Goal: Transaction & Acquisition: Purchase product/service

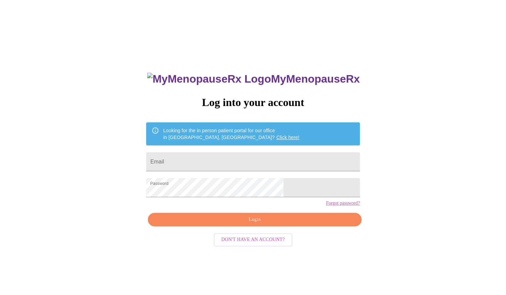
click at [249, 224] on span "Login" at bounding box center [255, 219] width 198 height 8
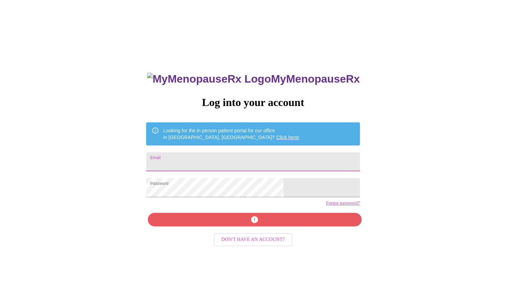
click at [239, 160] on input "Email" at bounding box center [252, 161] width 213 height 19
type input "[EMAIL_ADDRESS][DOMAIN_NAME]"
click at [253, 231] on div "MyMenopauseRx Log into your account Looking for the in person patient portal fo…" at bounding box center [252, 209] width 227 height 295
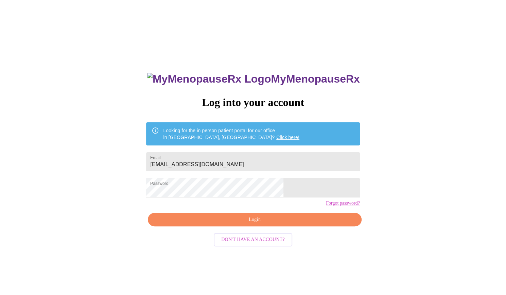
click at [253, 224] on span "Login" at bounding box center [255, 219] width 198 height 8
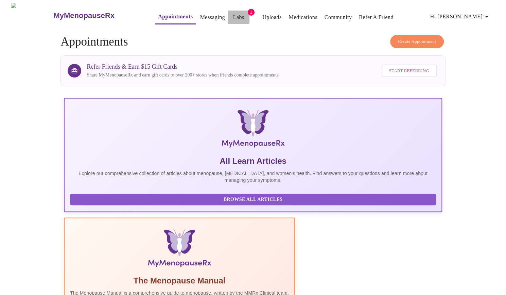
click at [233, 14] on link "Labs" at bounding box center [238, 18] width 11 height 10
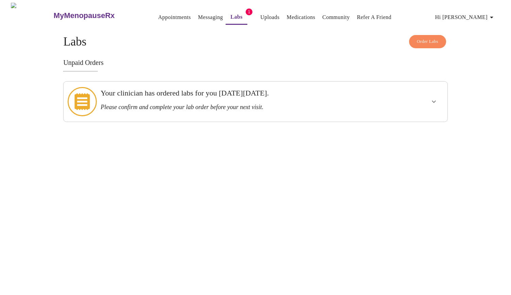
click at [435, 101] on icon "show more" at bounding box center [434, 102] width 4 height 2
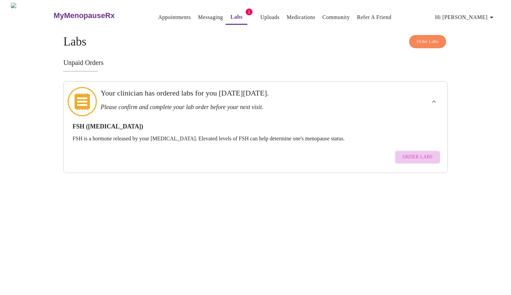
click at [421, 153] on span "Order Labs" at bounding box center [417, 157] width 30 height 8
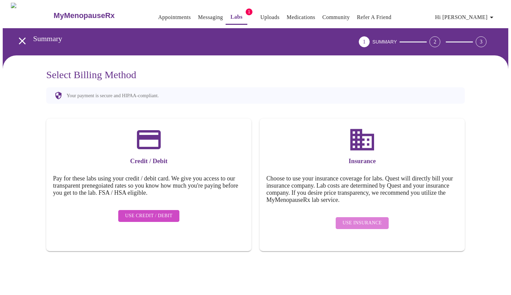
click at [367, 219] on span "Use Insurance" at bounding box center [361, 223] width 39 height 8
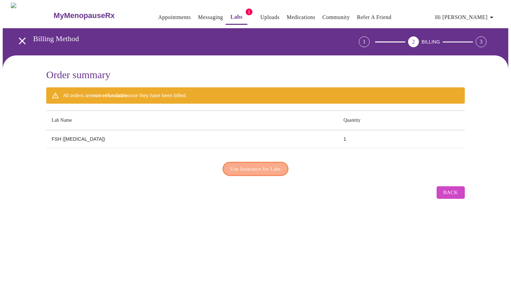
click at [262, 165] on span "Use Insurance for Labs" at bounding box center [255, 168] width 51 height 9
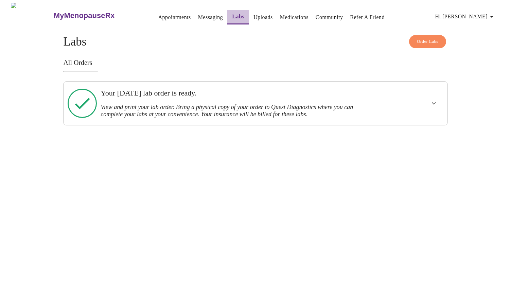
click at [232, 14] on link "Labs" at bounding box center [238, 17] width 12 height 10
click at [436, 40] on span "Order Labs" at bounding box center [427, 42] width 21 height 8
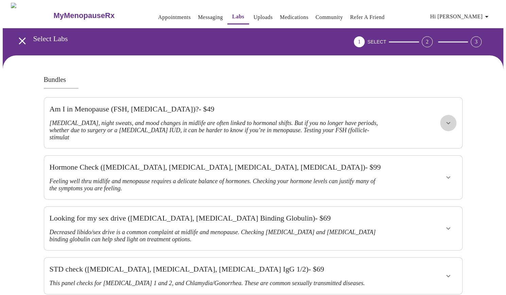
click at [449, 119] on icon "show more" at bounding box center [448, 123] width 8 height 8
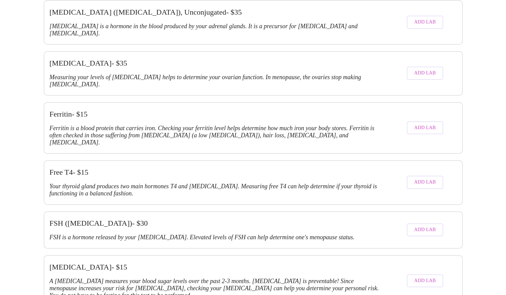
scroll to position [816, 0]
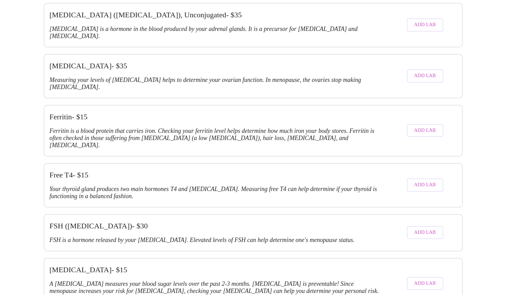
click at [428, 228] on span "Add Lab" at bounding box center [425, 232] width 22 height 8
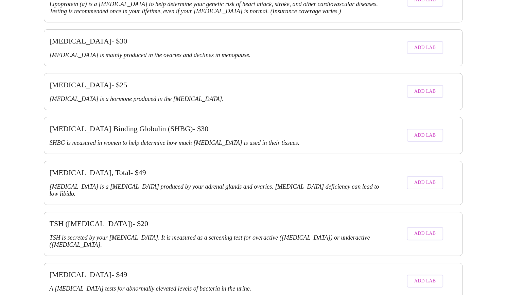
scroll to position [1356, 0]
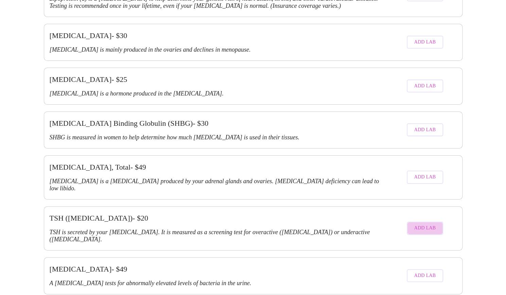
click at [425, 224] on span "Add Lab" at bounding box center [425, 228] width 22 height 8
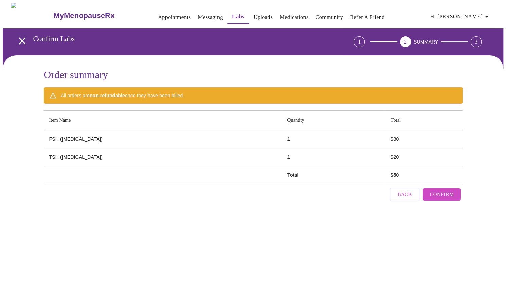
scroll to position [0, 0]
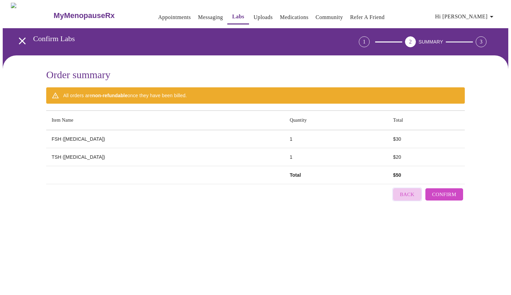
click at [404, 191] on span "Back" at bounding box center [407, 194] width 15 height 9
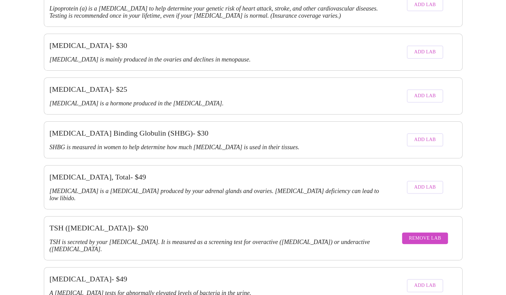
scroll to position [1271, 0]
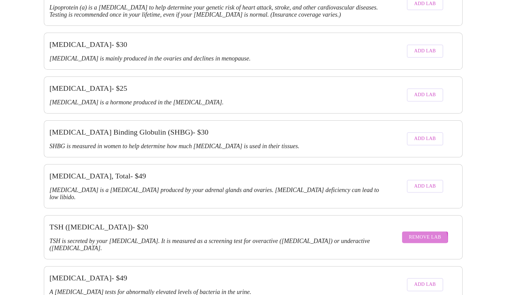
click at [421, 233] on span "Remove Lab" at bounding box center [425, 237] width 32 height 8
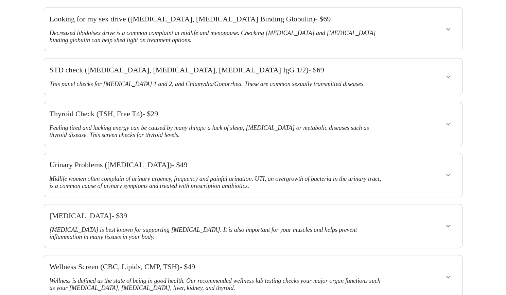
scroll to position [203, 0]
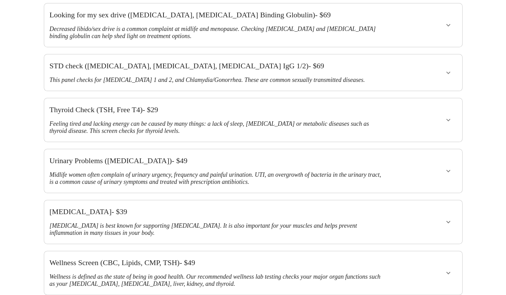
click at [449, 116] on icon "show more" at bounding box center [448, 120] width 8 height 8
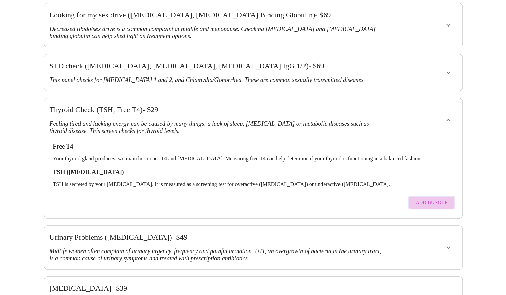
click at [434, 198] on span "Add Bundle" at bounding box center [432, 202] width 32 height 8
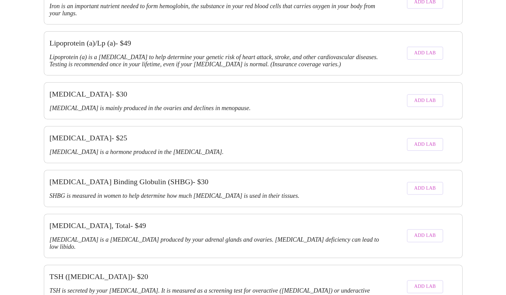
scroll to position [1356, 0]
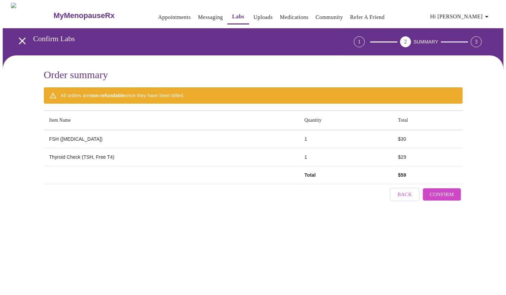
scroll to position [0, 0]
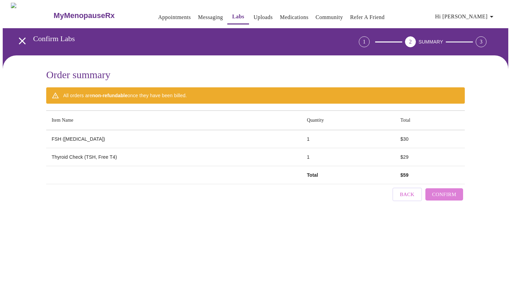
click at [453, 190] on span "Confirm" at bounding box center [444, 194] width 24 height 9
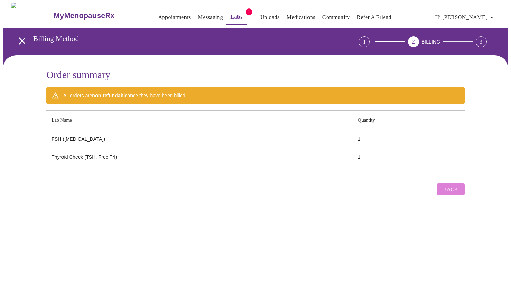
click at [450, 186] on span "Back" at bounding box center [450, 189] width 15 height 9
click at [449, 187] on span "Back" at bounding box center [450, 189] width 15 height 9
click at [20, 39] on icon "open drawer" at bounding box center [22, 40] width 7 height 7
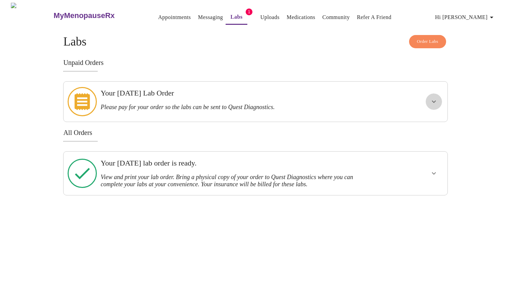
click at [435, 98] on icon "show more" at bounding box center [434, 102] width 8 height 8
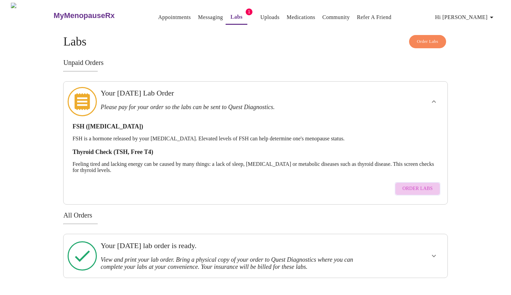
click at [419, 184] on span "Order Labs" at bounding box center [417, 188] width 30 height 8
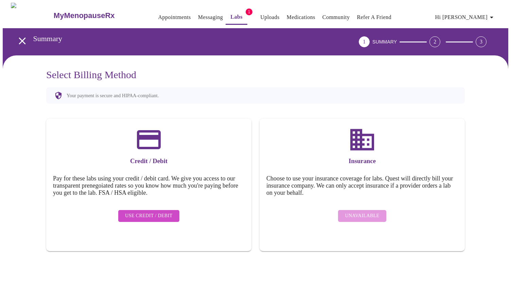
click at [157, 212] on span "Use Credit / Debit" at bounding box center [149, 216] width 48 height 8
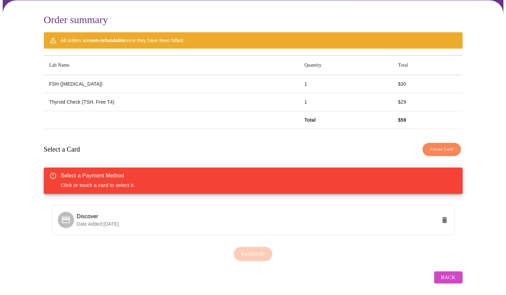
scroll to position [56, 0]
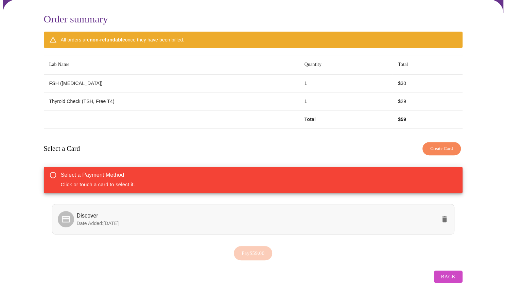
click at [65, 215] on icon at bounding box center [66, 219] width 10 height 10
click at [249, 251] on span "Pay $59.00" at bounding box center [253, 253] width 23 height 9
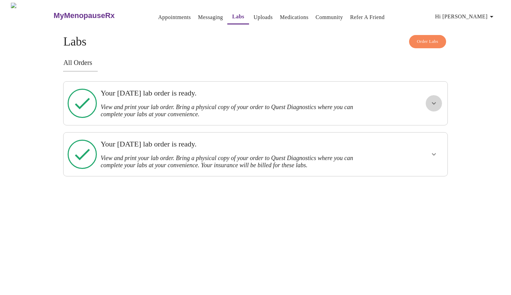
click at [430, 103] on icon "show more" at bounding box center [434, 103] width 8 height 8
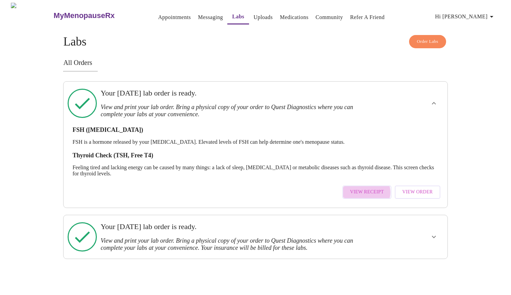
click at [370, 188] on span "View Receipt" at bounding box center [367, 192] width 34 height 8
click at [424, 188] on span "View Order" at bounding box center [417, 192] width 31 height 8
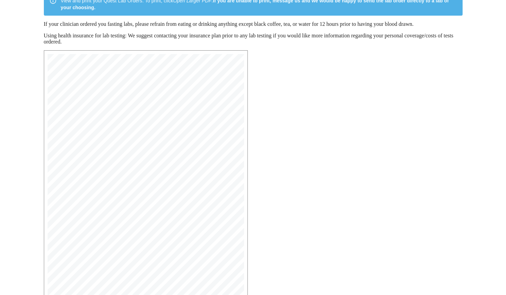
scroll to position [123, 0]
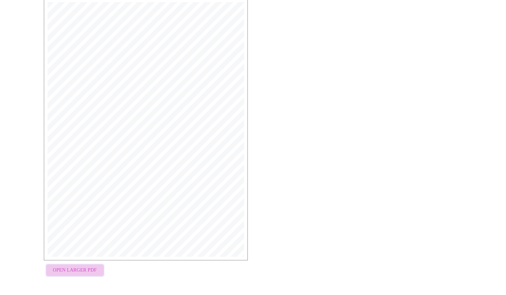
click at [75, 272] on span "Open Larger PDF" at bounding box center [75, 270] width 44 height 8
click at [69, 268] on span "Open Larger PDF" at bounding box center [75, 270] width 44 height 8
